Goal: Task Accomplishment & Management: Manage account settings

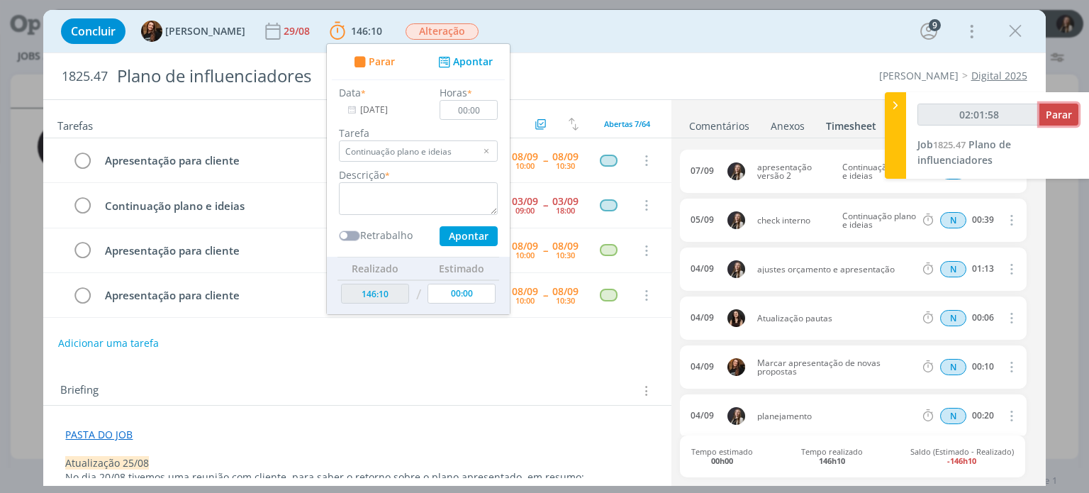
click at [1067, 114] on span "Parar" at bounding box center [1059, 114] width 26 height 13
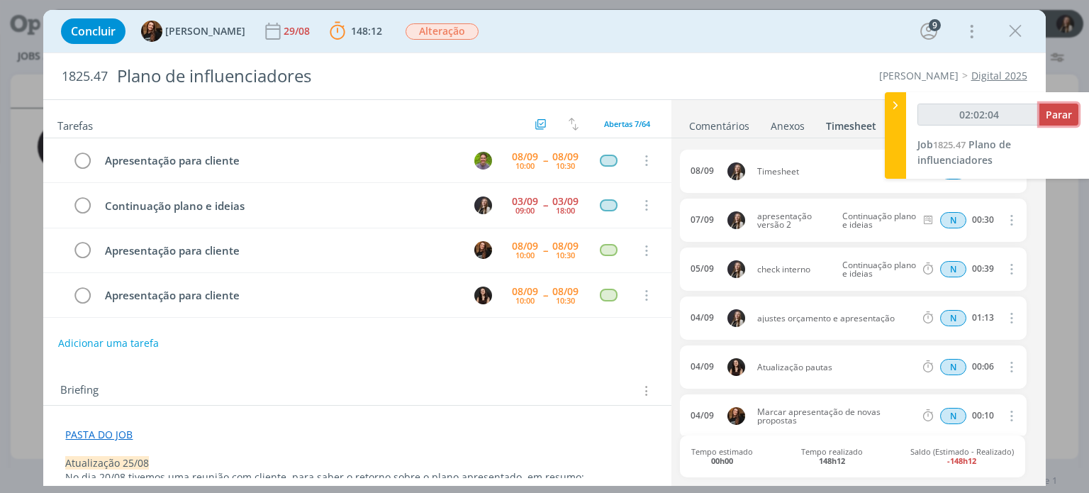
click at [1043, 118] on button "Parar" at bounding box center [1059, 115] width 39 height 22
type input "02:02:00"
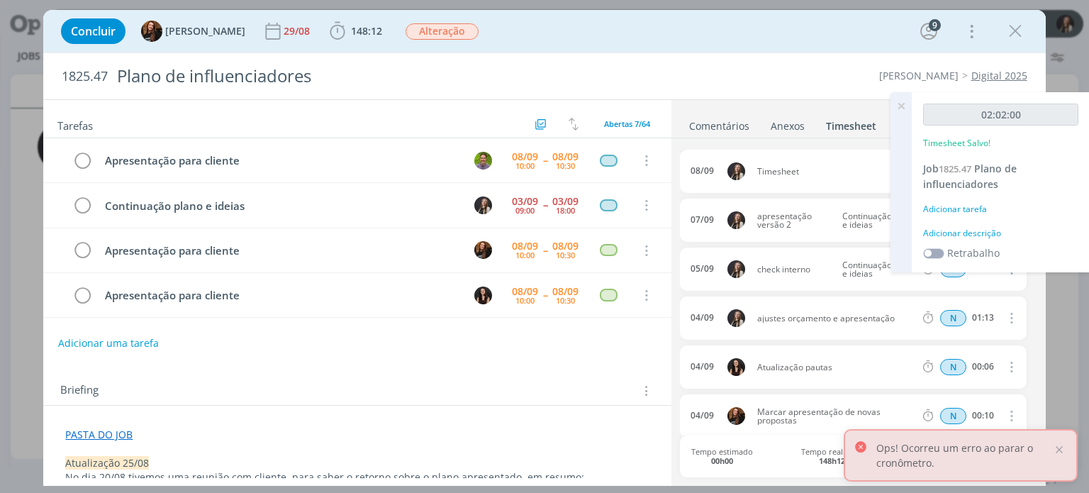
drag, startPoint x: 1021, startPoint y: 141, endPoint x: 685, endPoint y: 34, distance: 352.2
click at [685, 34] on div "Concluir Tayná Morsch 29/08 148:12 Iniciar Apontar Data * [DATE] Horas * 00:00 …" at bounding box center [544, 31] width 981 height 34
click at [899, 104] on icon at bounding box center [902, 106] width 26 height 28
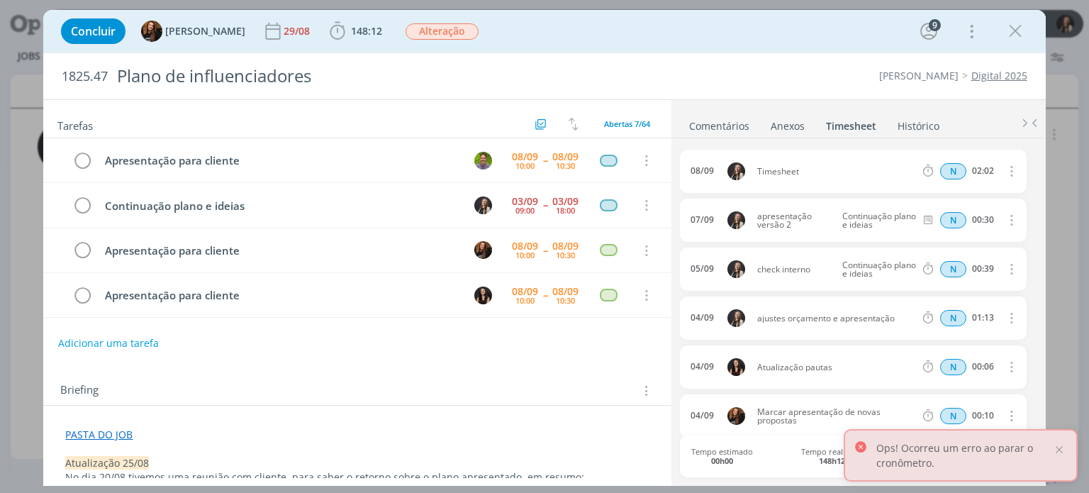
click at [1007, 168] on icon "dialog" at bounding box center [1011, 170] width 16 height 17
click at [945, 212] on link "Editar" at bounding box center [971, 217] width 112 height 23
drag, startPoint x: 806, startPoint y: 165, endPoint x: 678, endPoint y: 153, distance: 128.9
click at [678, 154] on div "0 Camile zagonel @Tayná Morsch @[PERSON_NAME] @Gean [PERSON_NAME] @[PERSON_NAME…" at bounding box center [859, 310] width 374 height 345
click at [886, 171] on input "Selecione a tarefa" at bounding box center [878, 172] width 82 height 16
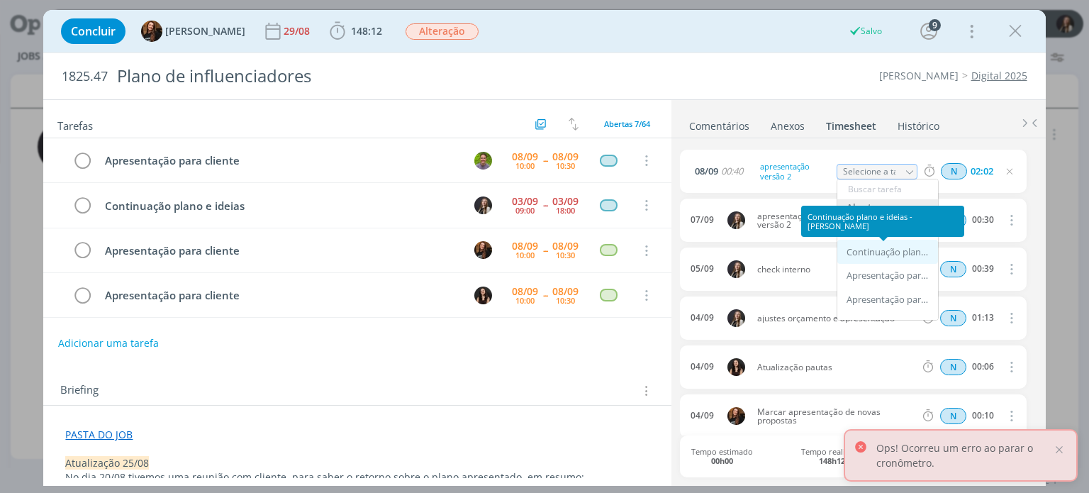
click at [887, 252] on div "Continuação plano e ideias - [PERSON_NAME]" at bounding box center [889, 252] width 85 height 11
type input "Continuação plano e ideias"
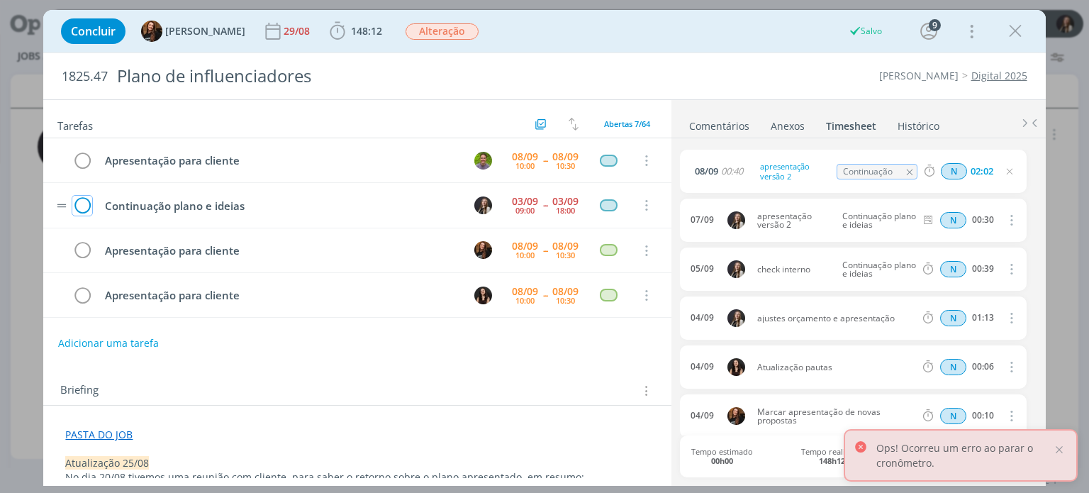
click at [85, 204] on icon "dialog" at bounding box center [82, 205] width 20 height 21
click at [716, 126] on link "Comentários" at bounding box center [720, 123] width 62 height 21
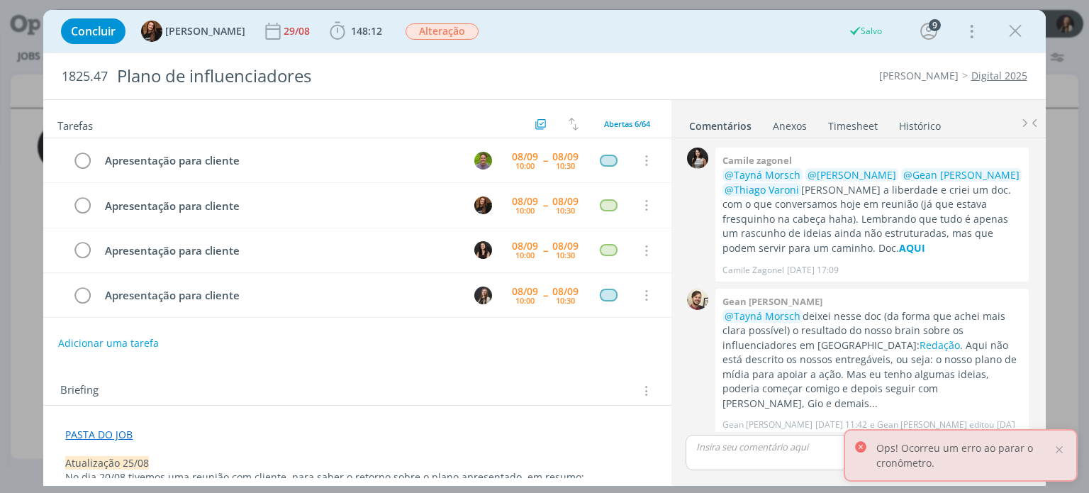
click at [759, 446] on p "dialog" at bounding box center [858, 446] width 322 height 13
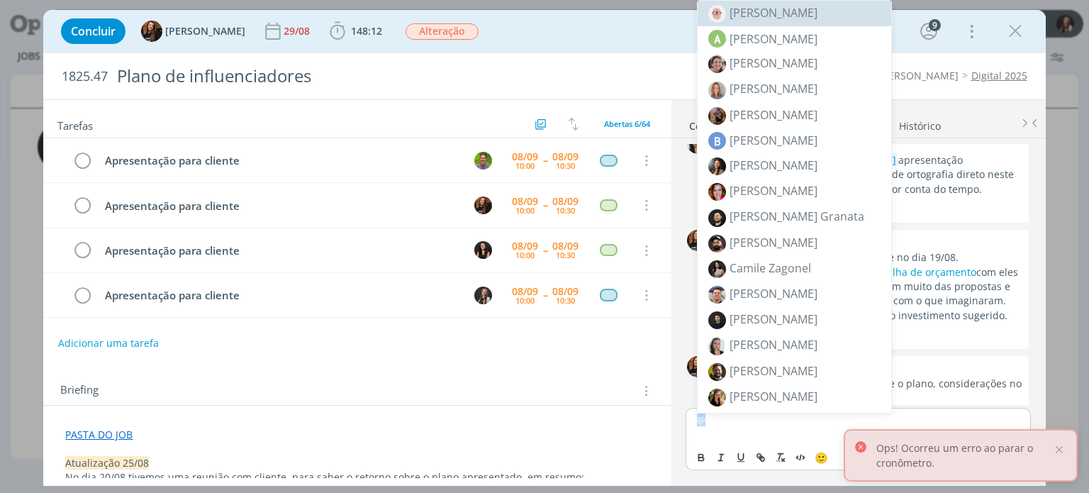
drag, startPoint x: 733, startPoint y: 428, endPoint x: 666, endPoint y: 425, distance: 66.7
click at [666, 425] on div "Tarefas Usar Job de template Criar template a partir deste job Visualizar Templ…" at bounding box center [544, 292] width 1002 height 387
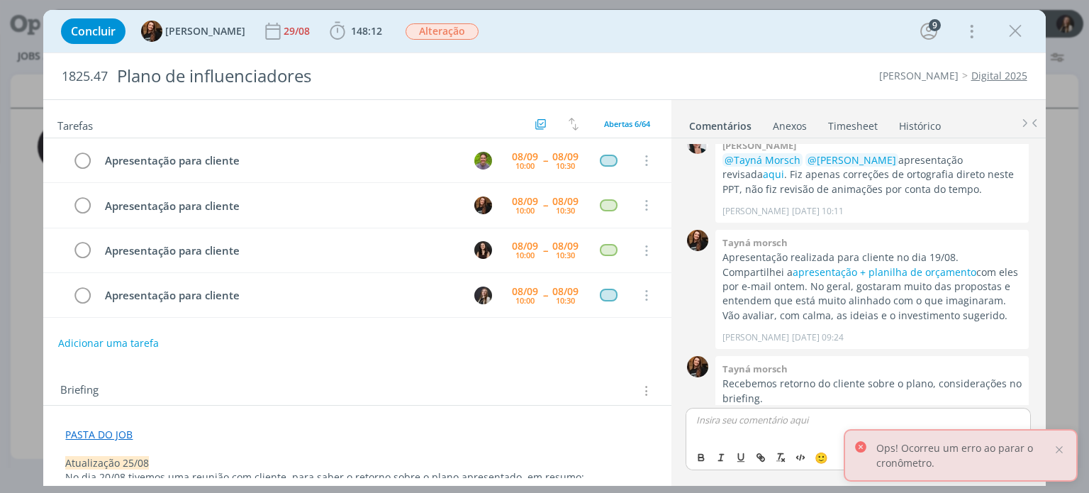
click at [632, 428] on p "PASTA DO JOB" at bounding box center [357, 435] width 584 height 14
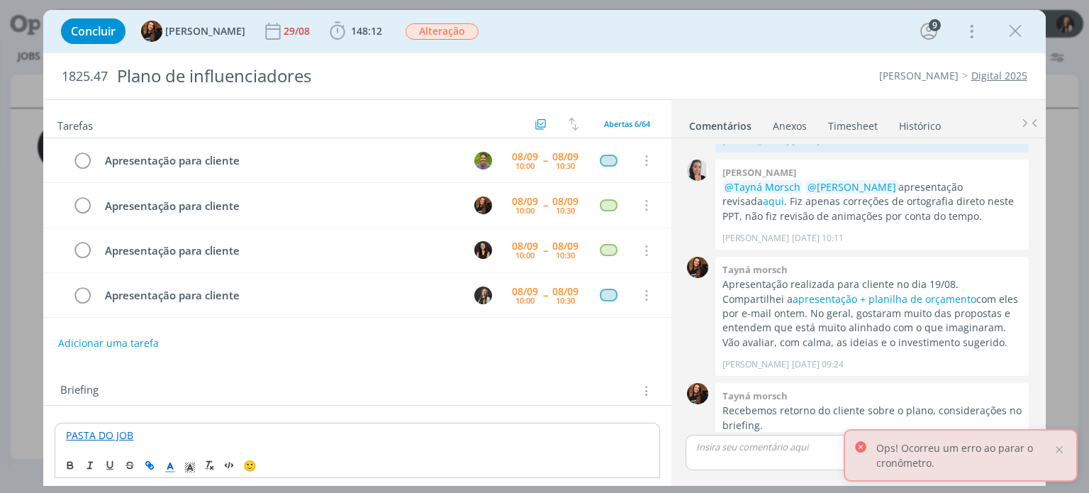
click at [772, 445] on p "dialog" at bounding box center [858, 446] width 322 height 13
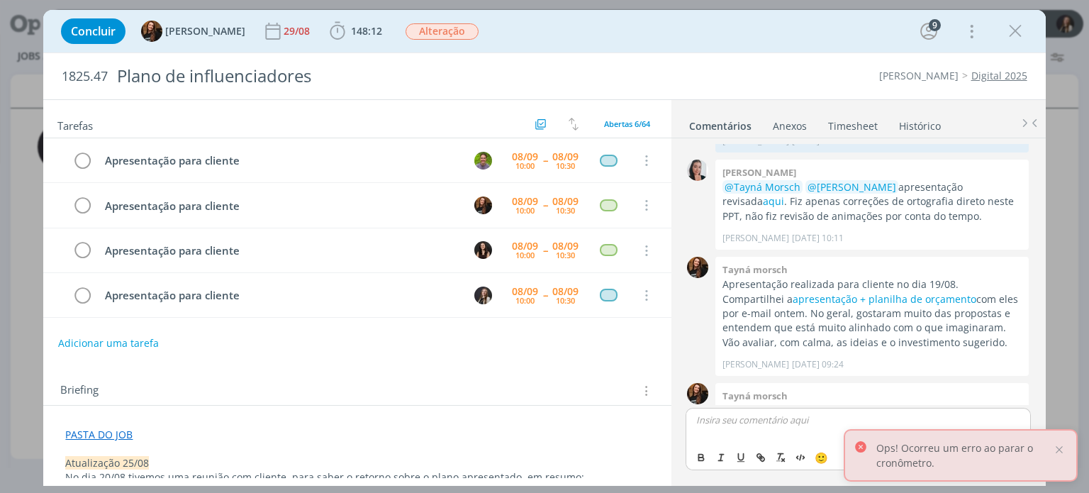
scroll to position [588, 0]
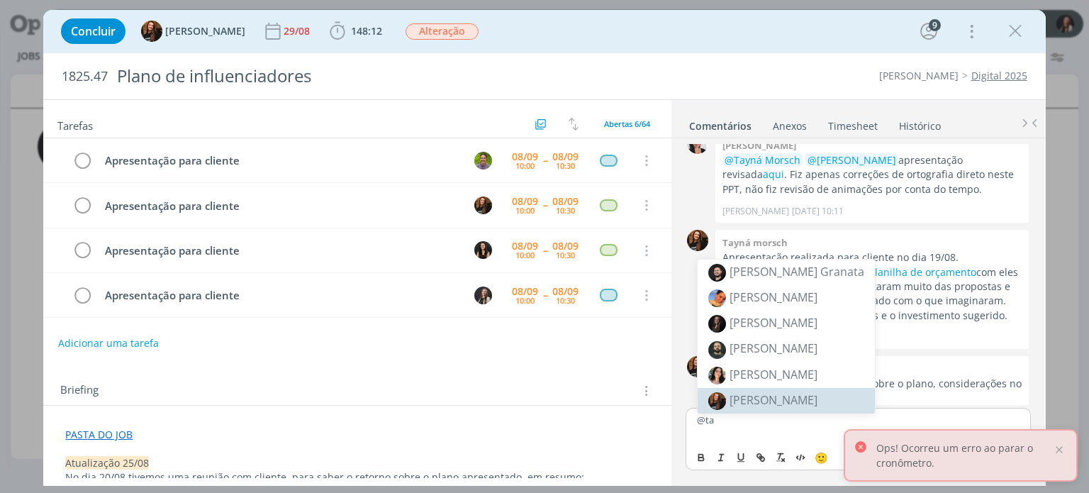
click at [769, 394] on span "[PERSON_NAME]" at bounding box center [774, 400] width 88 height 16
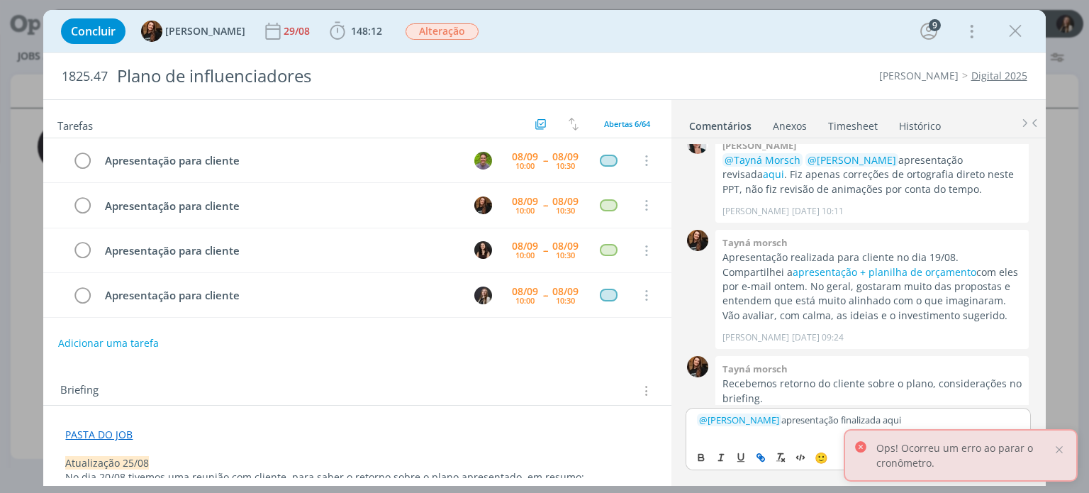
click at [760, 457] on icon "dialog" at bounding box center [762, 459] width 4 height 4
click at [850, 396] on input "aqui" at bounding box center [874, 393] width 121 height 18
drag, startPoint x: 815, startPoint y: 394, endPoint x: 786, endPoint y: 394, distance: 29.1
click at [786, 394] on div "aqui" at bounding box center [879, 392] width 201 height 27
paste input "[URL][DOMAIN_NAME]"
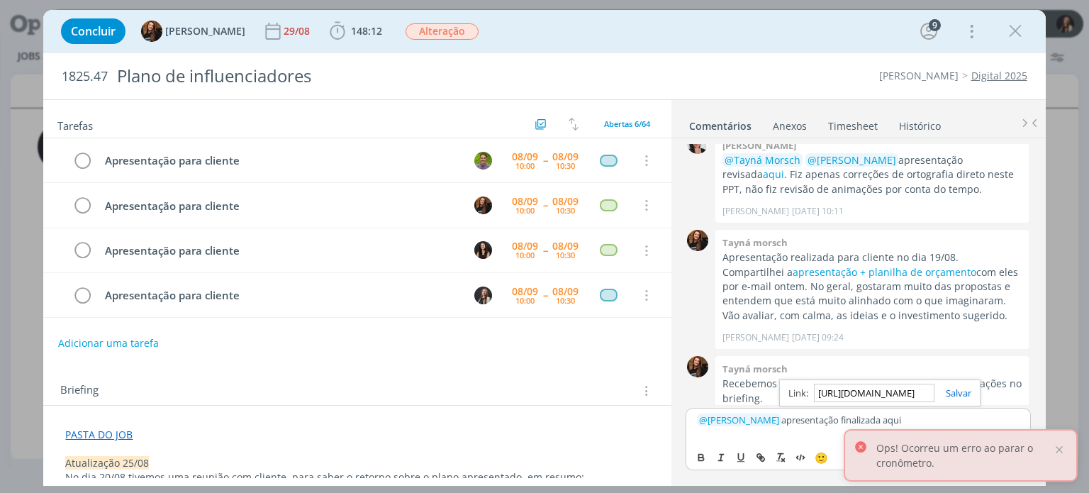
scroll to position [0, 377]
type input "[URL][DOMAIN_NAME]"
click at [965, 394] on link "dialog" at bounding box center [953, 393] width 37 height 13
click at [772, 417] on p "﻿ @ [PERSON_NAME] ﻿ apresentação finalizada aqui" at bounding box center [858, 420] width 322 height 13
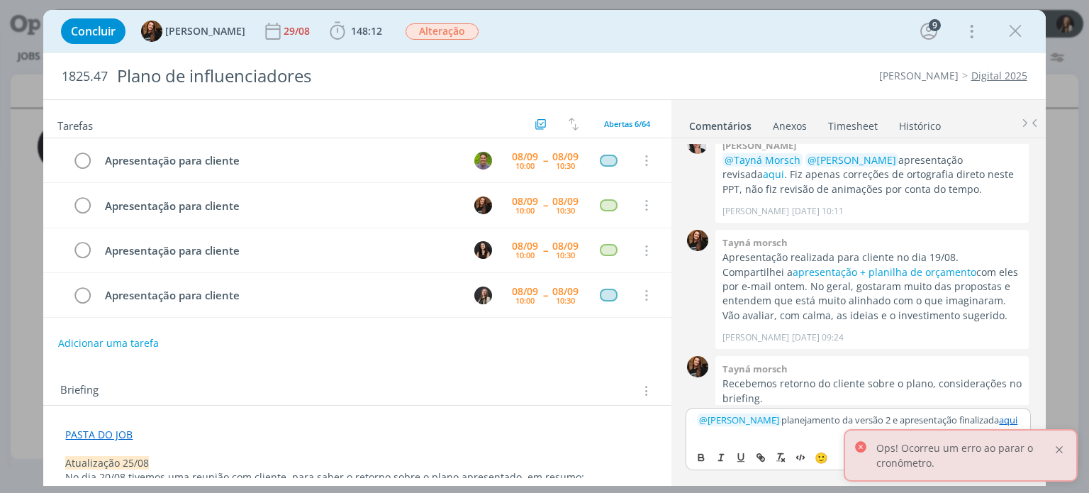
click at [1062, 448] on div at bounding box center [1059, 449] width 13 height 13
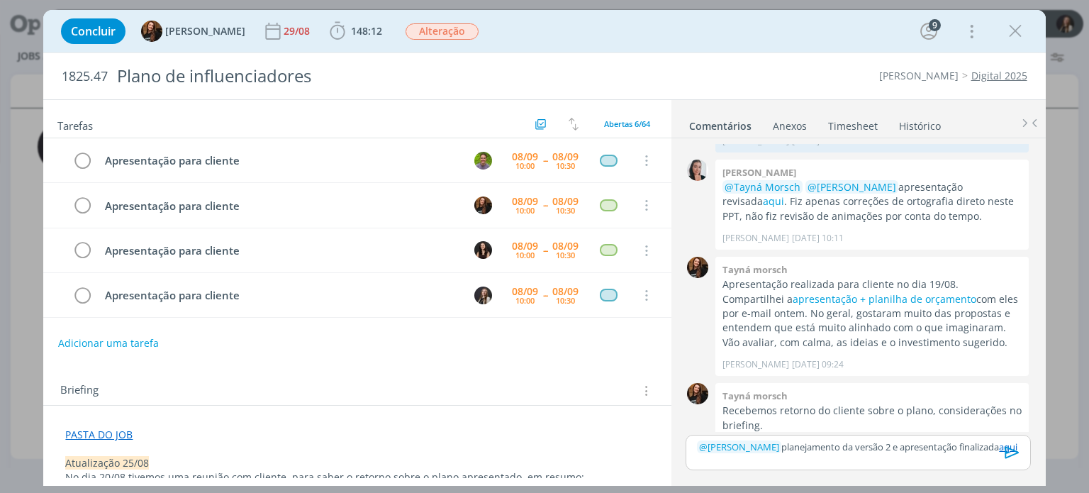
click at [1013, 454] on icon "dialog" at bounding box center [1012, 452] width 14 height 12
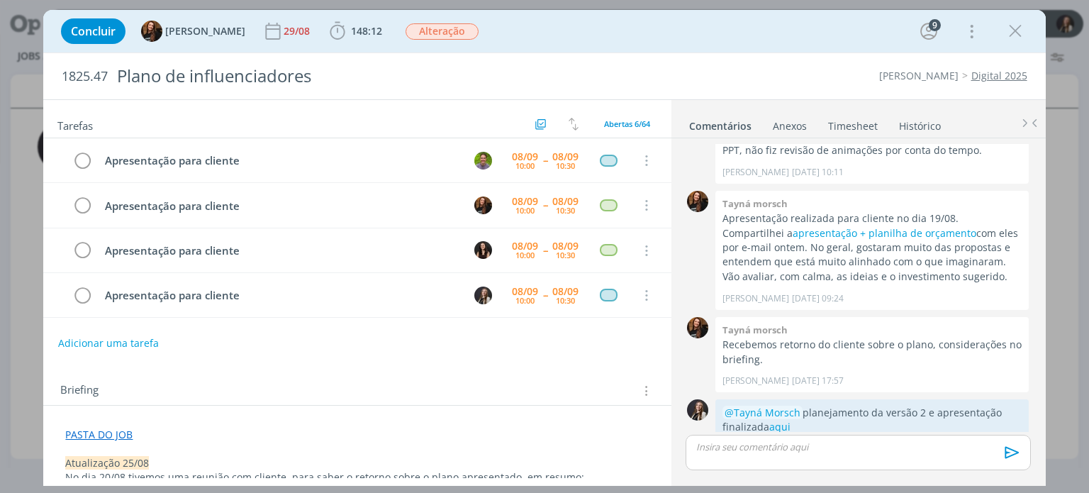
scroll to position [628, 0]
click at [1018, 32] on icon "dialog" at bounding box center [1015, 31] width 21 height 21
